Goal: Submit feedback/report problem: Provide input to the site owners about the experience or issues

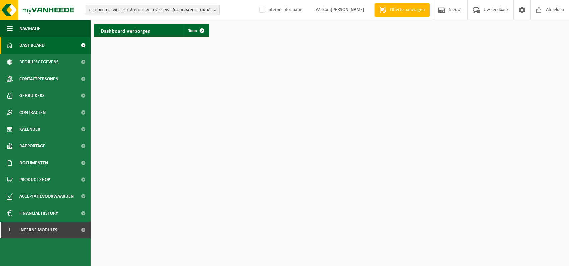
click at [179, 14] on span "01-000001 - VILLEROY & BOCH WELLNESS NV - [GEOGRAPHIC_DATA]" at bounding box center [149, 10] width 121 height 10
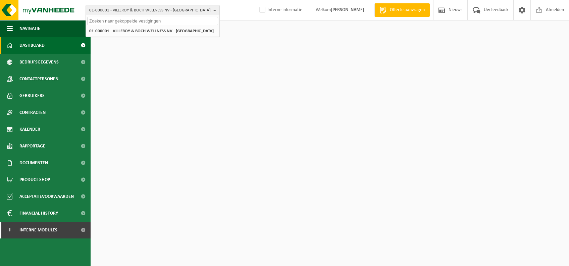
click at [255, 30] on div "Dashboard verborgen Toon" at bounding box center [329, 30] width 475 height 20
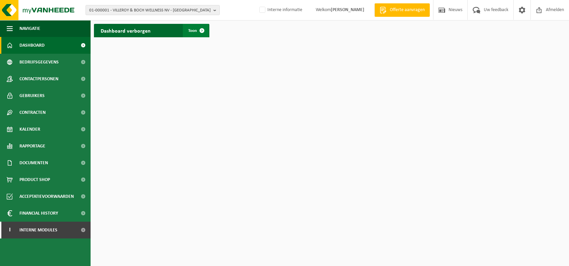
click at [197, 31] on span at bounding box center [201, 30] width 13 height 13
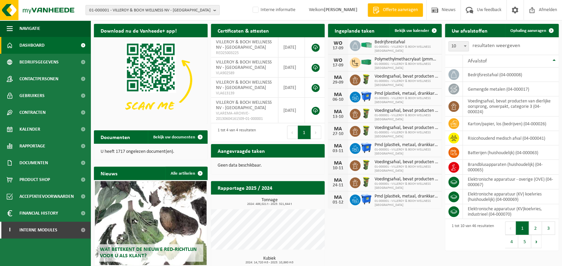
click at [154, 16] on div "01-000001 - VILLEROY & BOCH WELLNESS NV - ROESELARE 01-000001 - VILLEROY & BOCH…" at bounding box center [281, 10] width 562 height 20
click at [175, 9] on span "01-000001 - VILLEROY & BOCH WELLNESS NV - ROESELARE" at bounding box center [149, 10] width 121 height 10
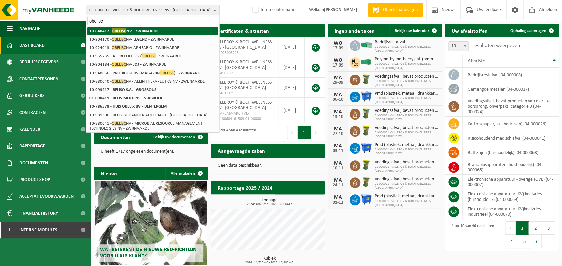
type input "obelisc"
click at [164, 30] on li "10-840412 - OBELISC NV - ZWIJNAARDE" at bounding box center [152, 31] width 131 height 8
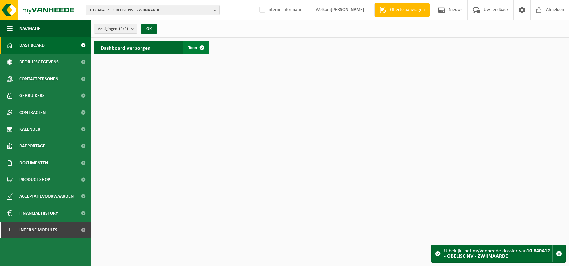
click at [201, 50] on span at bounding box center [201, 47] width 13 height 13
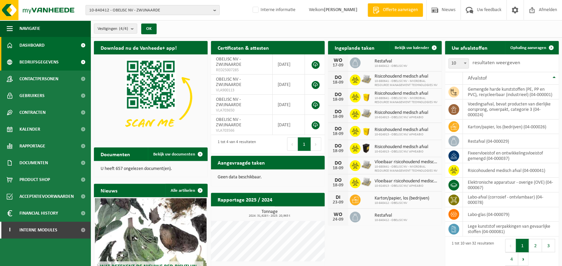
click at [40, 62] on span "Bedrijfsgegevens" at bounding box center [38, 62] width 39 height 17
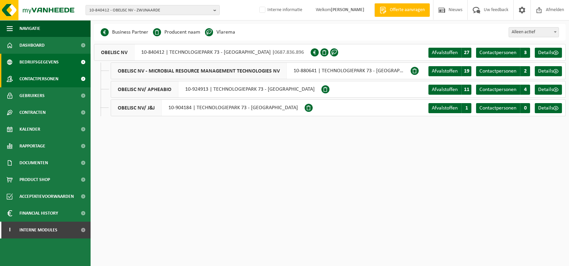
click at [57, 84] on span "Contactpersonen" at bounding box center [38, 78] width 39 height 17
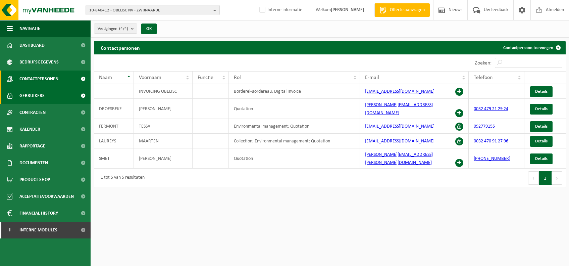
click at [46, 94] on link "Gebruikers" at bounding box center [45, 95] width 91 height 17
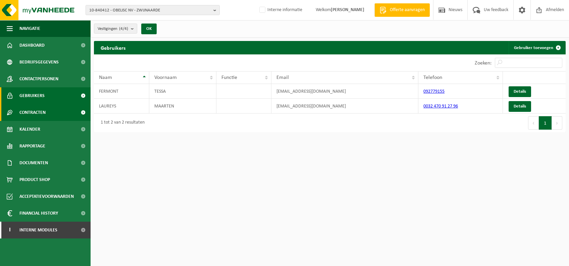
click at [52, 115] on link "Contracten" at bounding box center [45, 112] width 91 height 17
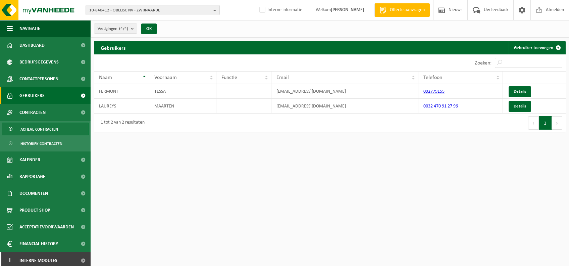
click at [59, 128] on link "Actieve contracten" at bounding box center [45, 128] width 87 height 13
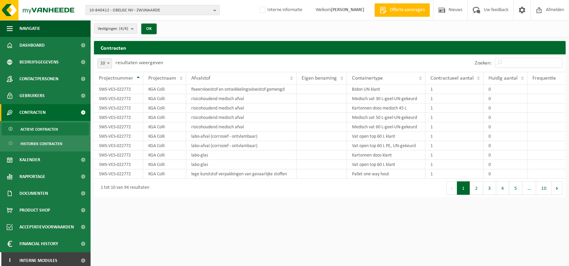
click at [75, 112] on span at bounding box center [82, 112] width 15 height 17
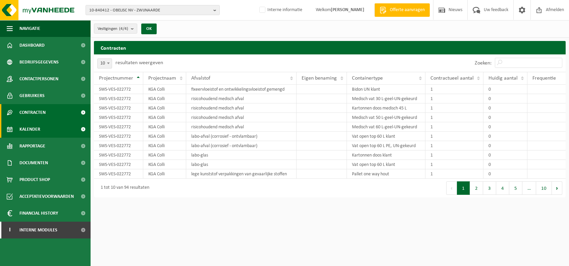
click at [54, 125] on link "Kalender" at bounding box center [45, 129] width 91 height 17
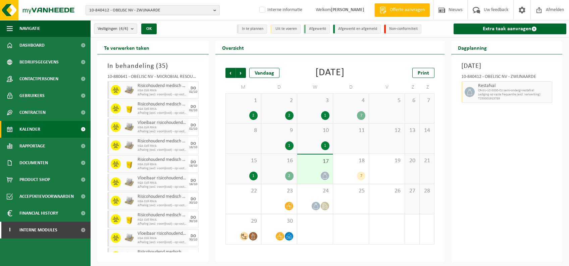
click at [350, 108] on div "4 7" at bounding box center [351, 109] width 36 height 30
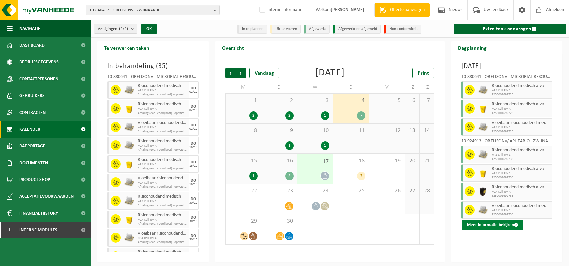
click at [514, 224] on span at bounding box center [516, 224] width 4 height 4
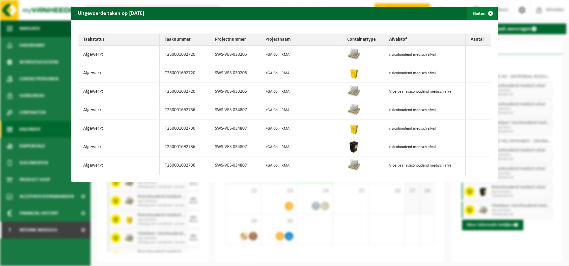
click at [483, 13] on span "button" at bounding box center [489, 13] width 13 height 13
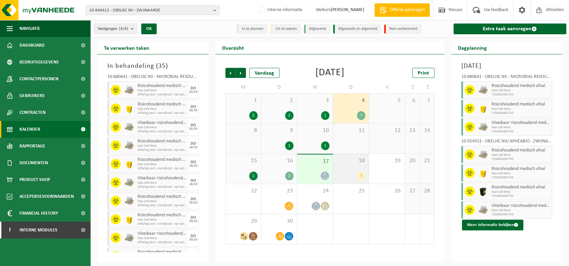
click at [343, 157] on span "18" at bounding box center [350, 160] width 29 height 7
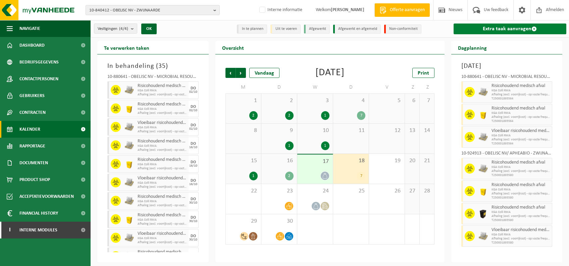
click at [506, 24] on link "Extra taak aanvragen" at bounding box center [509, 28] width 113 height 11
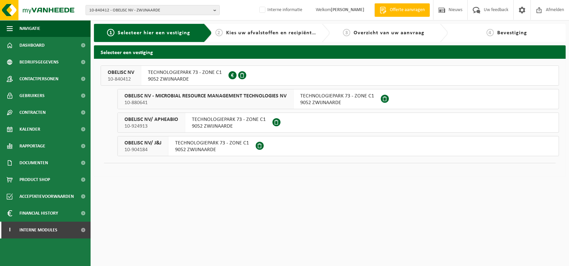
click at [289, 102] on div "OBELISC NV - MICROBIAL RESOURCE MANAGEMENT TECHNOLOGIES NV 10-880641" at bounding box center [206, 98] width 176 height 19
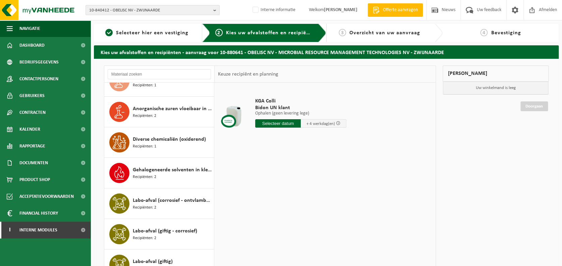
scroll to position [50, 0]
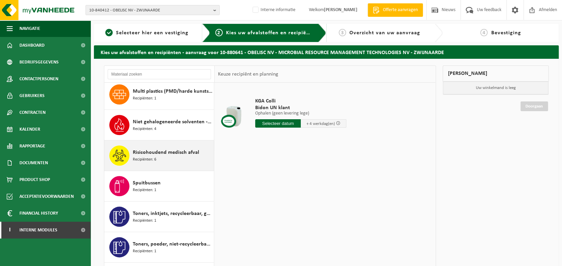
click at [168, 156] on div "Risicohoudend medisch afval Recipiënten: 6" at bounding box center [172, 155] width 79 height 20
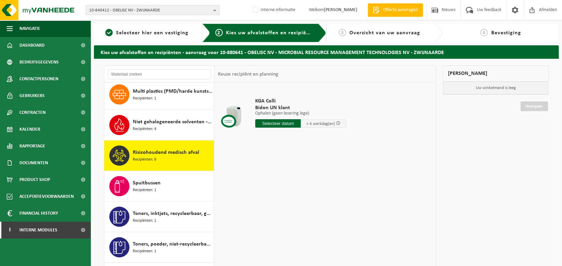
scroll to position [347, 0]
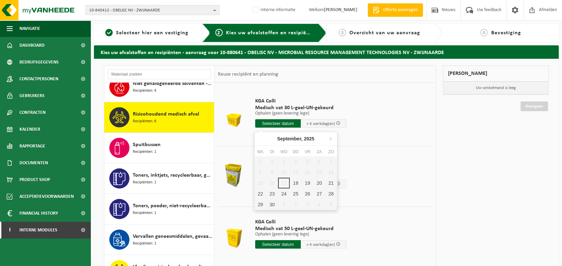
click at [284, 123] on input "text" at bounding box center [278, 123] width 46 height 8
click at [294, 185] on div "18" at bounding box center [296, 182] width 12 height 11
type input "Van 2025-09-18"
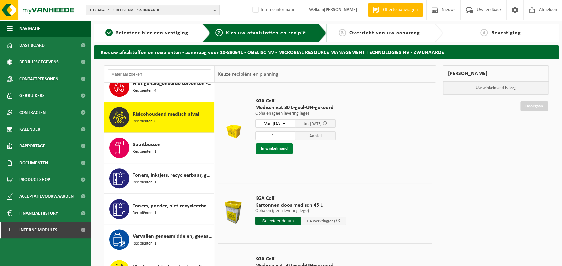
click at [271, 149] on button "In winkelmand" at bounding box center [274, 148] width 37 height 11
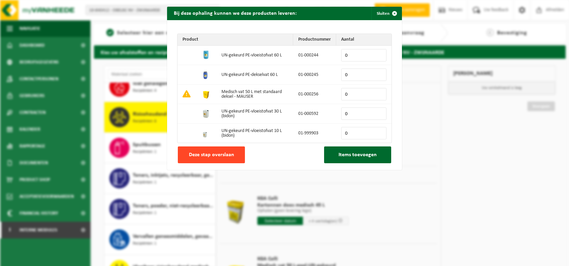
click at [217, 150] on button "Deze stap overslaan" at bounding box center [211, 154] width 67 height 17
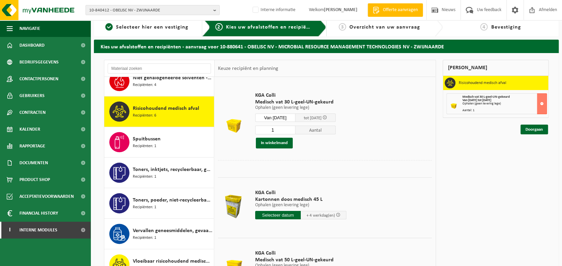
scroll to position [0, 0]
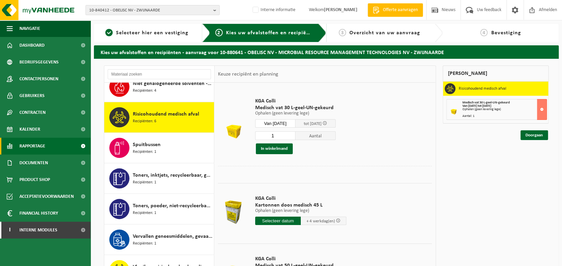
click at [40, 146] on span "Rapportage" at bounding box center [32, 145] width 26 height 17
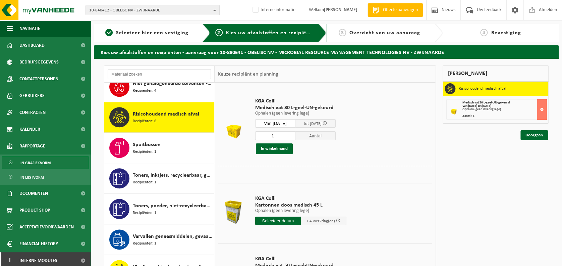
click at [42, 163] on span "In grafiekvorm" at bounding box center [35, 162] width 30 height 13
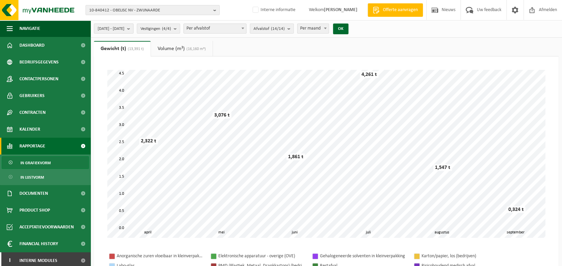
click at [124, 30] on span "2025-04-01 - 2025-09-17" at bounding box center [111, 29] width 27 height 10
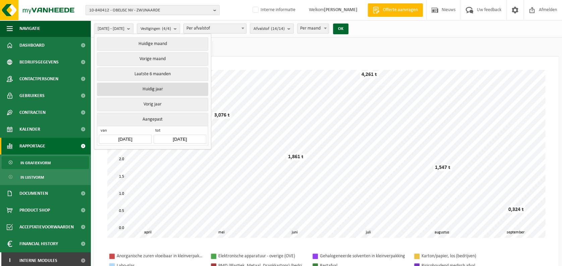
click at [165, 89] on button "Huidig jaar" at bounding box center [152, 88] width 111 height 13
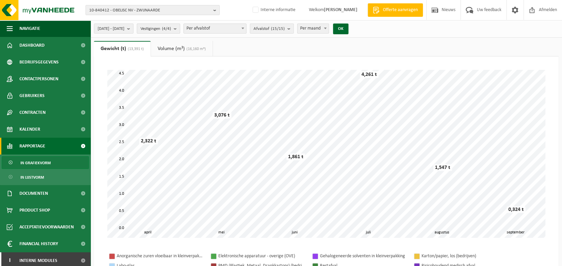
click at [171, 25] on span "Vestigingen (4/4)" at bounding box center [155, 29] width 31 height 10
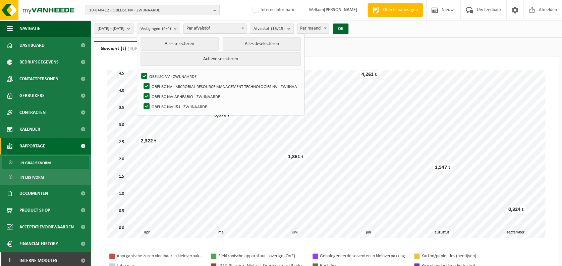
click at [180, 26] on button "Vestigingen (4/4)" at bounding box center [158, 28] width 43 height 10
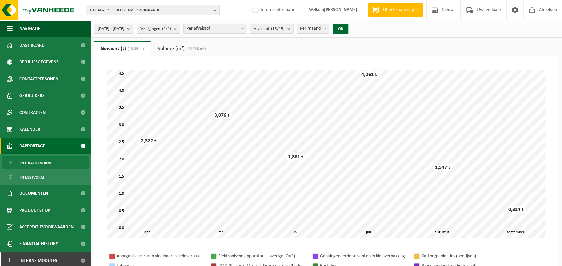
click at [212, 27] on span "Per afvalstof" at bounding box center [215, 28] width 62 height 9
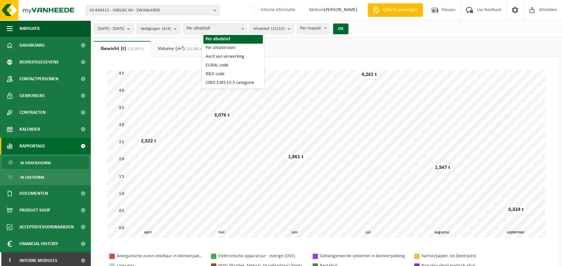
click at [220, 26] on span "Per afvalstof" at bounding box center [215, 28] width 62 height 9
click at [239, 28] on span "Per afvalstof" at bounding box center [215, 28] width 62 height 9
click at [244, 27] on span "Per afvalstof" at bounding box center [215, 28] width 62 height 9
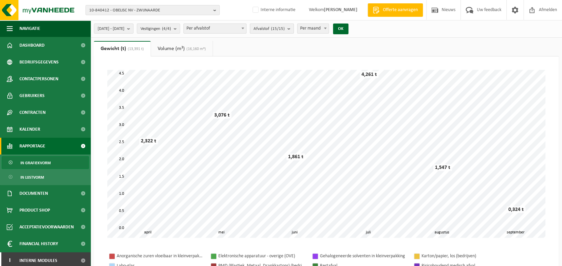
click at [285, 26] on count "(15/15)" at bounding box center [278, 28] width 14 height 4
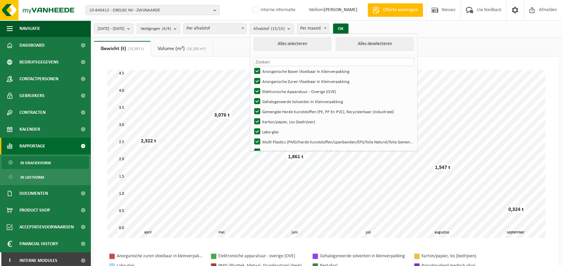
click at [294, 28] on button "Afvalstof (15/15)" at bounding box center [272, 28] width 44 height 10
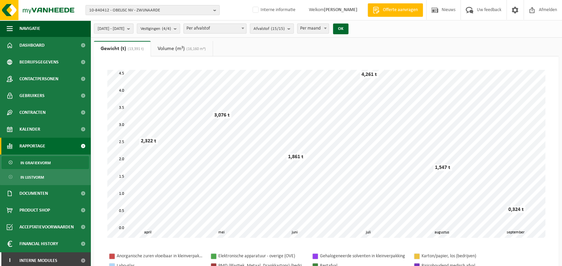
click at [328, 25] on span "Per maand" at bounding box center [312, 28] width 31 height 9
click at [329, 31] on span "Per maand" at bounding box center [312, 28] width 31 height 9
click at [32, 182] on span "In lijstvorm" at bounding box center [31, 177] width 23 height 13
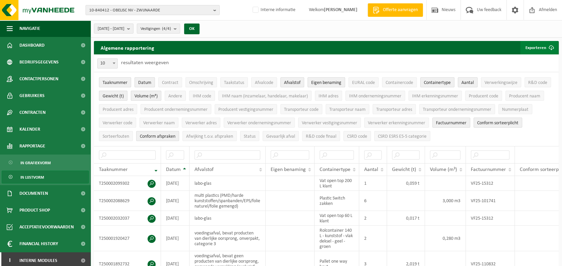
click at [535, 49] on button "Exporteren" at bounding box center [539, 47] width 38 height 13
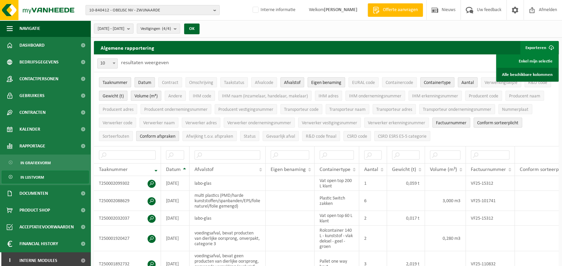
click at [525, 70] on link "Alle beschikbare kolommen" at bounding box center [527, 74] width 61 height 13
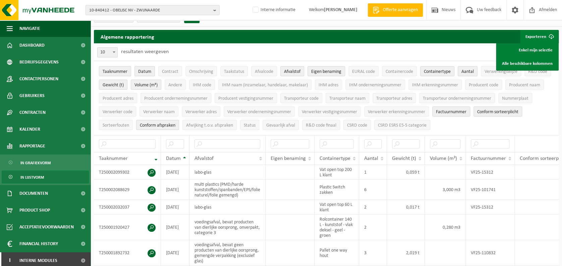
click at [534, 37] on button "Exporteren" at bounding box center [539, 36] width 38 height 13
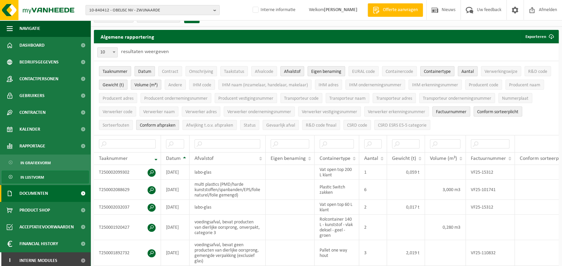
click at [37, 190] on span "Documenten" at bounding box center [33, 193] width 28 height 17
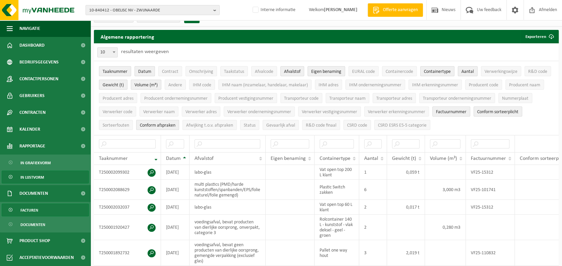
click at [37, 208] on span "Facturen" at bounding box center [29, 210] width 18 height 13
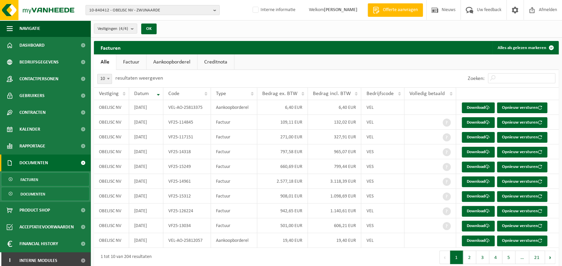
click at [50, 194] on link "Documenten" at bounding box center [45, 193] width 87 height 13
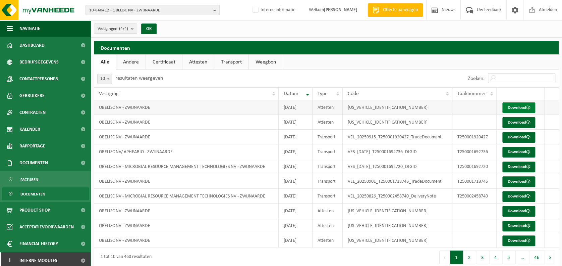
click at [517, 109] on link "Download" at bounding box center [518, 107] width 33 height 11
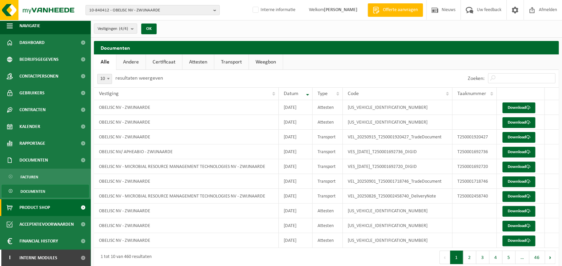
click at [45, 205] on span "Product Shop" at bounding box center [34, 207] width 31 height 17
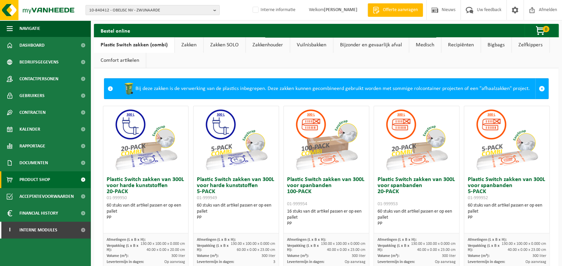
click at [373, 49] on link "Bijzonder en gevaarlijk afval" at bounding box center [370, 44] width 75 height 15
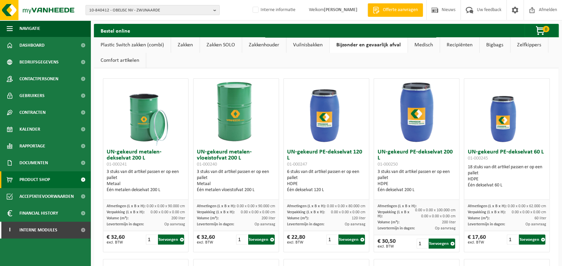
click at [436, 49] on link "Medisch" at bounding box center [424, 44] width 32 height 15
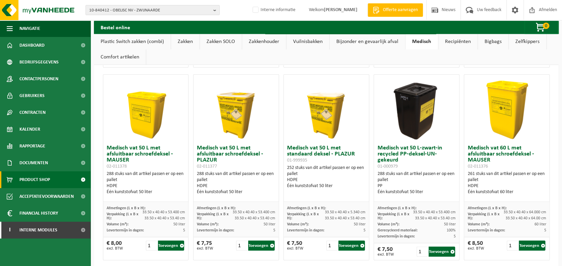
scroll to position [193, 0]
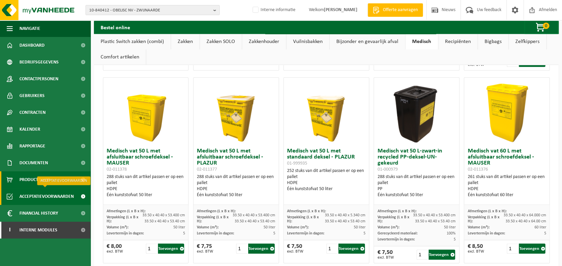
click at [48, 195] on span "Acceptatievoorwaarden" at bounding box center [46, 196] width 54 height 17
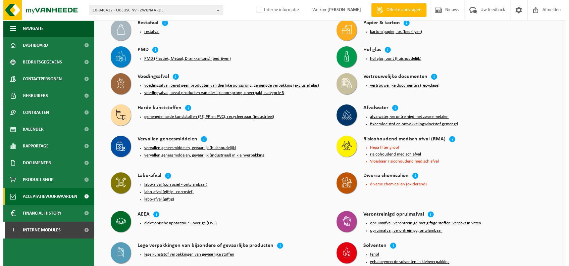
scroll to position [46, 0]
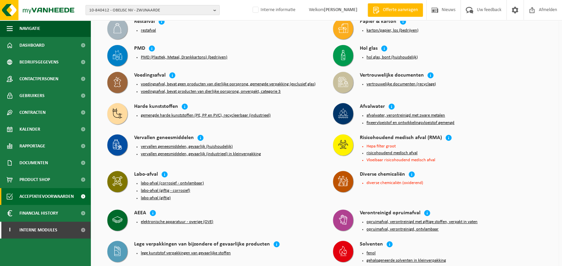
click at [401, 150] on button "risicohoudend medisch afval" at bounding box center [391, 152] width 51 height 5
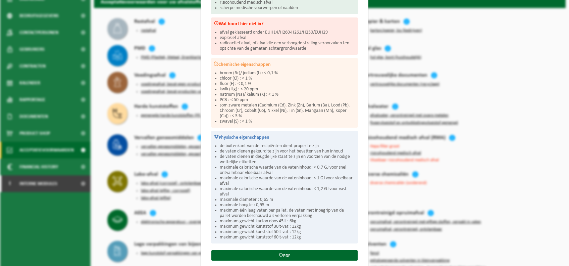
scroll to position [121, 0]
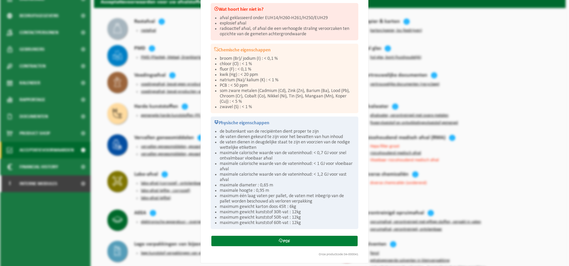
click at [296, 236] on link "PDF" at bounding box center [284, 240] width 146 height 10
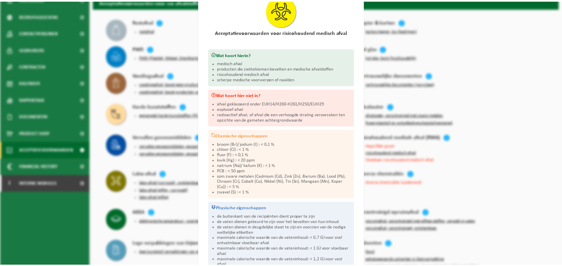
scroll to position [25, 0]
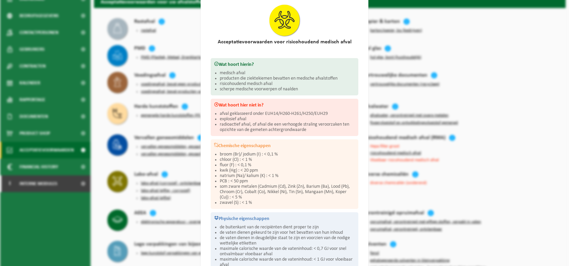
drag, startPoint x: 544, startPoint y: 98, endPoint x: 545, endPoint y: 95, distance: 3.4
click at [545, 95] on div "Risicohoudend medisch afval Sluiten Acceptatievoorwaarden voor risicohoudend me…" at bounding box center [284, 133] width 569 height 266
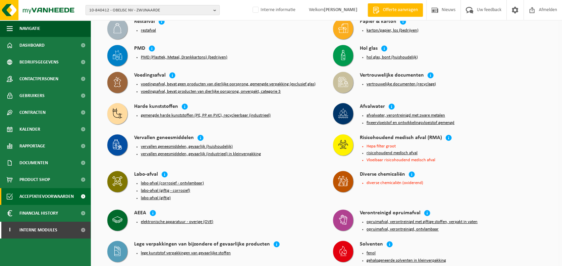
scroll to position [0, 0]
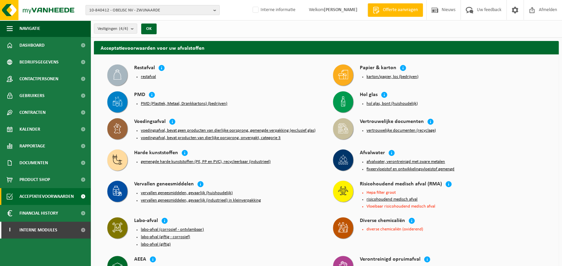
click at [395, 10] on span "Offerte aanvragen" at bounding box center [400, 10] width 38 height 7
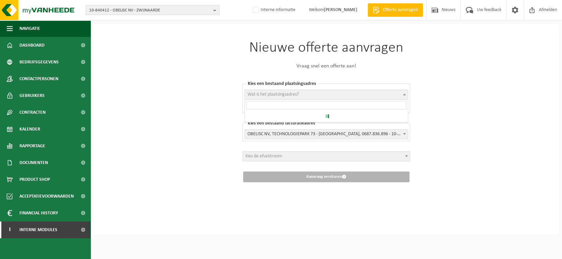
click at [339, 93] on span "Wat is het plaatsingsadres?" at bounding box center [326, 94] width 163 height 9
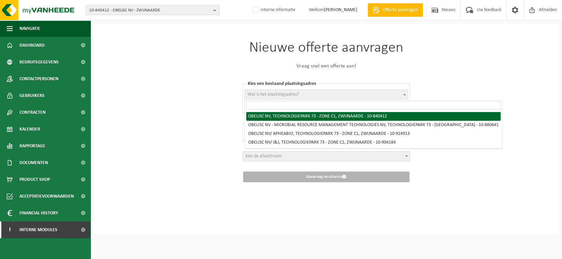
click at [495, 88] on div "Nieuwe offerte aanvragen Vraag snel een offerte aan! [GEOGRAPHIC_DATA] een best…" at bounding box center [326, 129] width 465 height 211
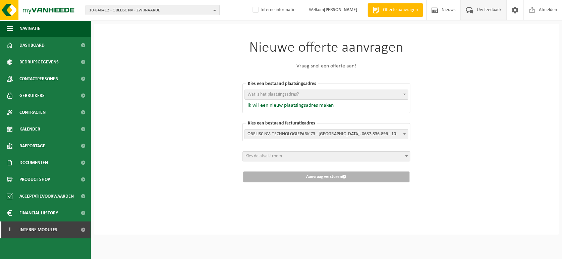
click at [478, 13] on span "Uw feedback" at bounding box center [489, 10] width 28 height 20
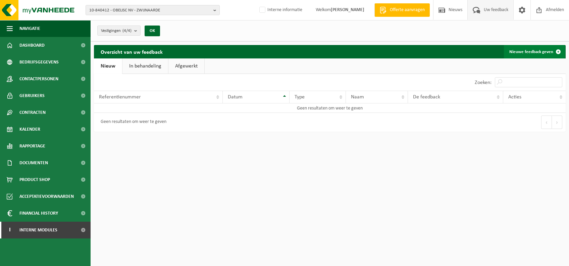
click at [533, 50] on link "Nieuwe feedback geven" at bounding box center [534, 51] width 61 height 13
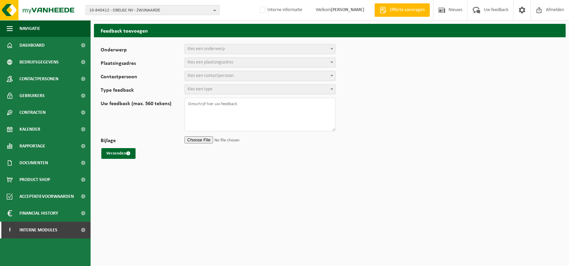
select select
click at [306, 44] on span "Kies een onderwerp" at bounding box center [259, 49] width 151 height 10
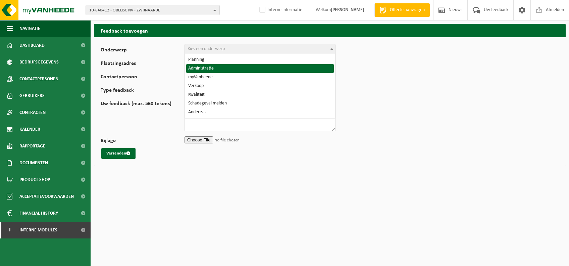
click at [437, 115] on form "Onderwerp Planning Administratie myVanheede Verkoop Kwaliteit Schadegeval melde…" at bounding box center [330, 101] width 458 height 115
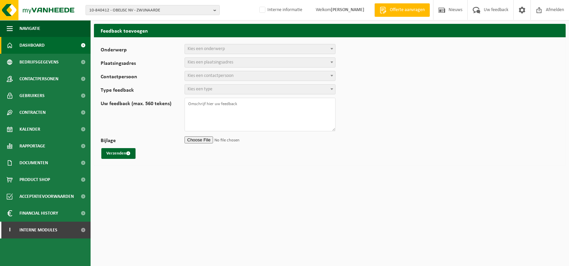
click at [45, 43] on link "Dashboard" at bounding box center [45, 45] width 91 height 17
